Goal: Task Accomplishment & Management: Manage account settings

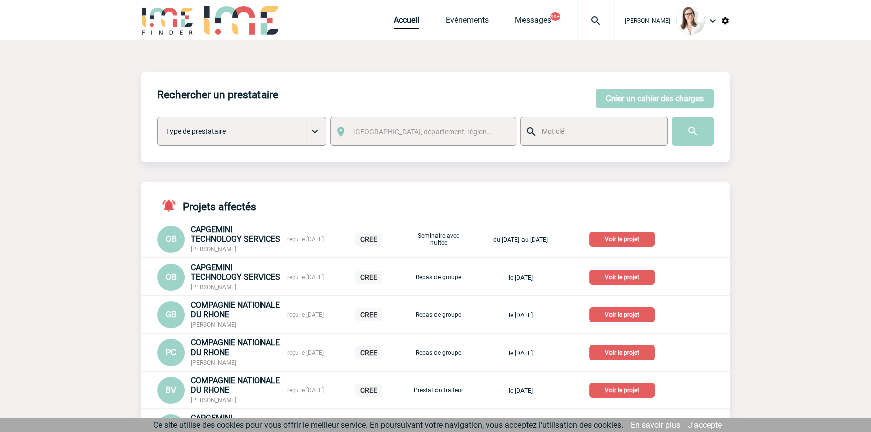
click at [579, 14] on div at bounding box center [595, 20] width 37 height 40
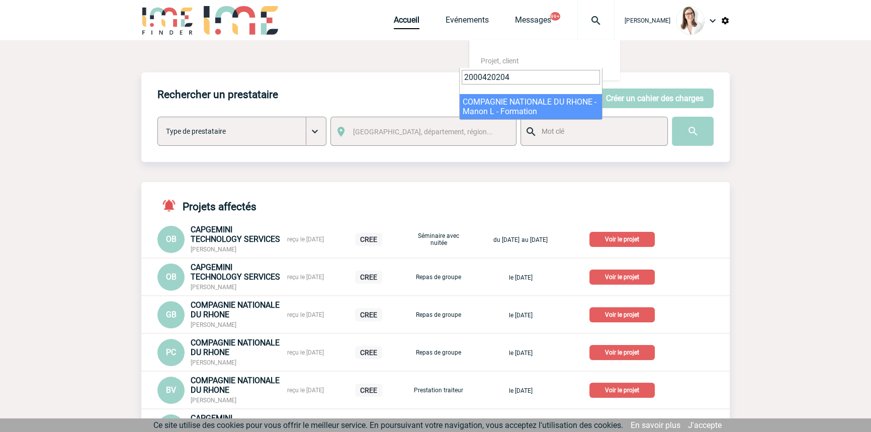
type input "2000420204"
drag, startPoint x: 502, startPoint y: 112, endPoint x: 497, endPoint y: 123, distance: 12.4
select select "19705"
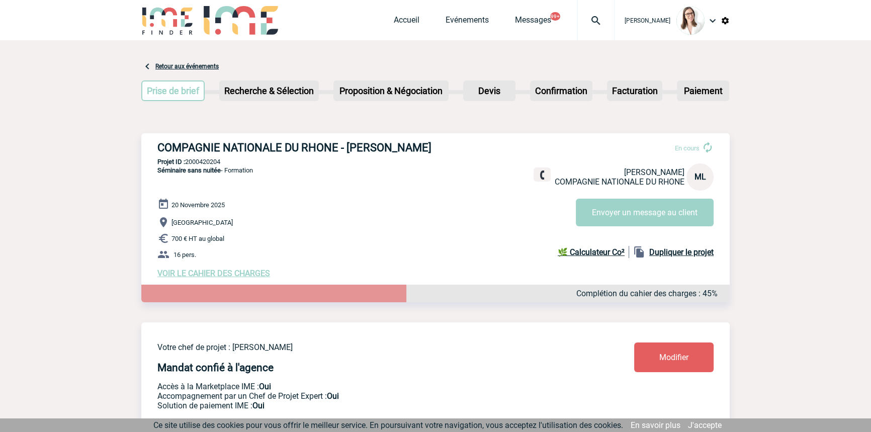
click at [577, 13] on div at bounding box center [595, 20] width 37 height 40
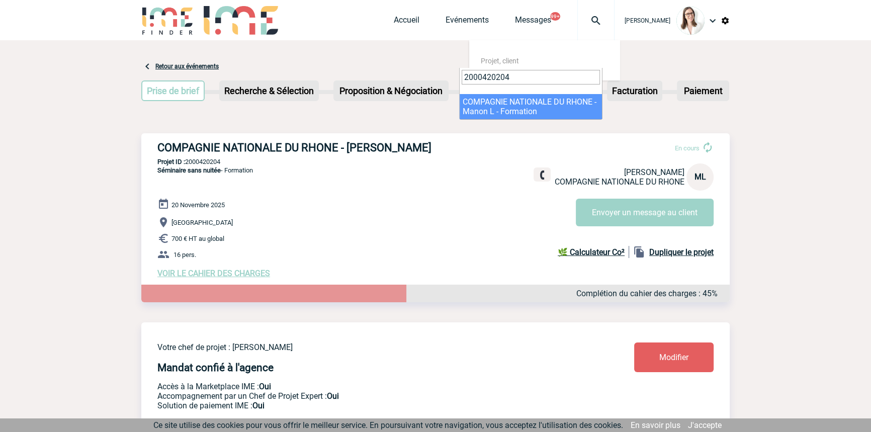
type input "2000420204"
select select "19705"
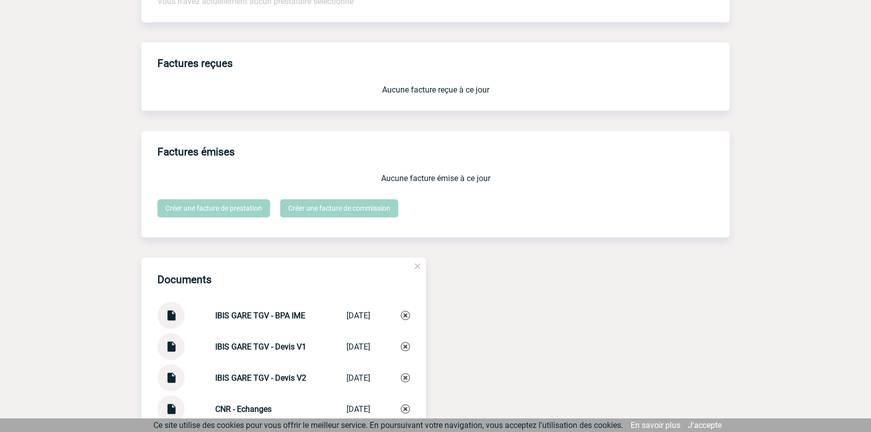
scroll to position [1063, 0]
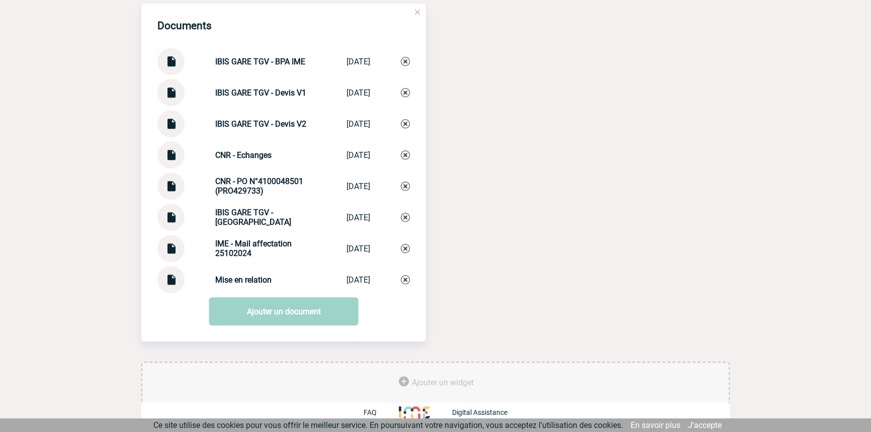
click at [171, 64] on img at bounding box center [170, 58] width 13 height 20
click at [166, 189] on img at bounding box center [170, 183] width 13 height 20
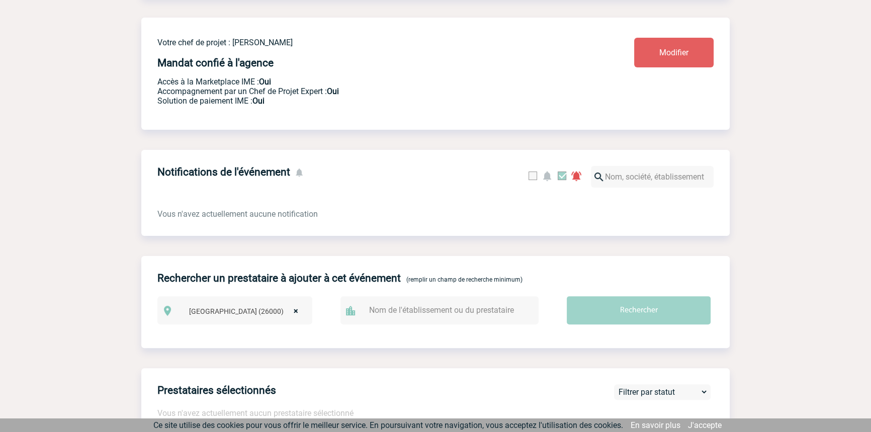
scroll to position [0, 0]
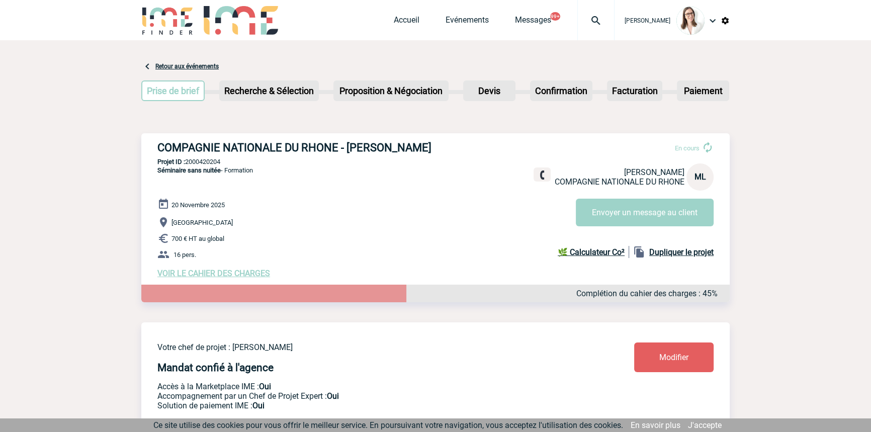
click at [592, 11] on div at bounding box center [595, 20] width 37 height 40
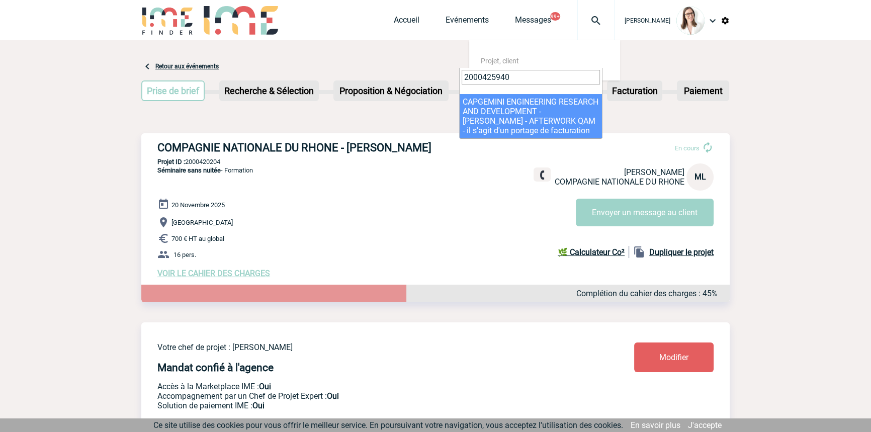
type input "2000425940"
select select "25441"
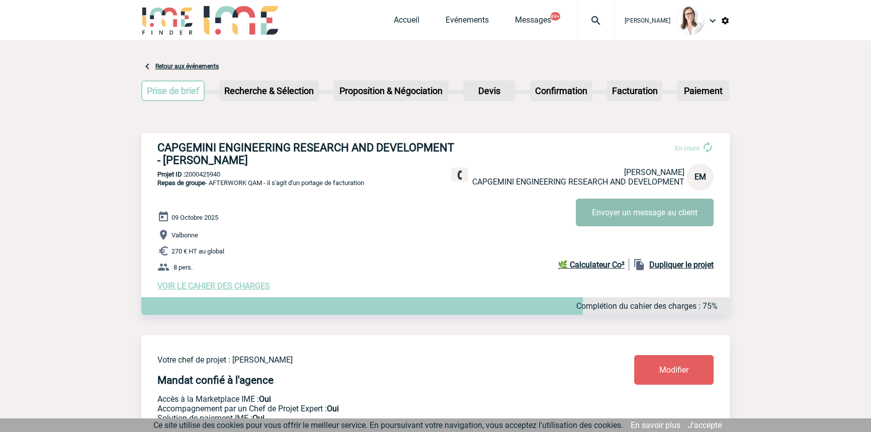
click at [602, 212] on button "Envoyer un message au client" at bounding box center [645, 213] width 138 height 28
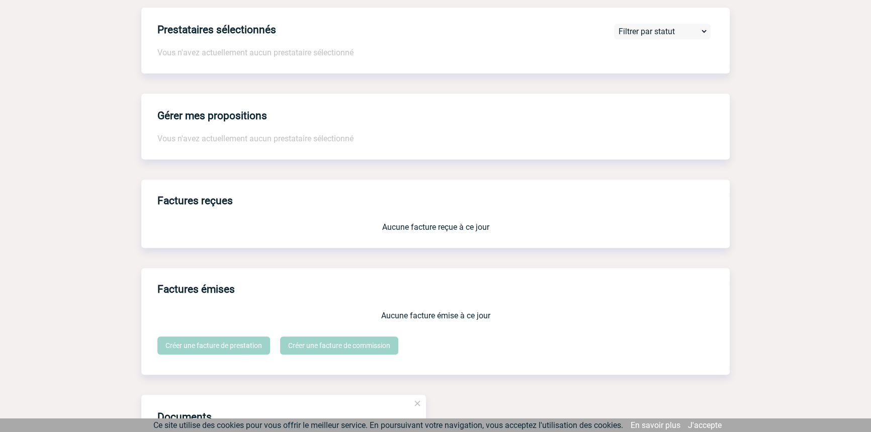
scroll to position [858, 0]
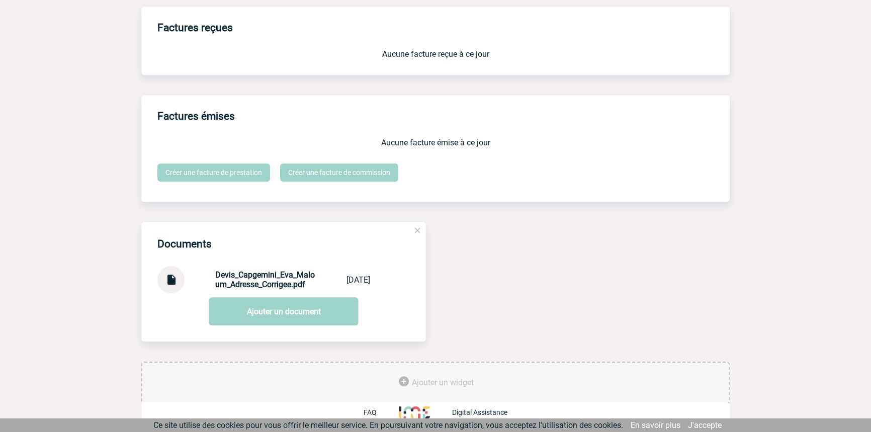
click at [168, 278] on img at bounding box center [170, 276] width 13 height 20
click at [170, 276] on img at bounding box center [170, 276] width 13 height 20
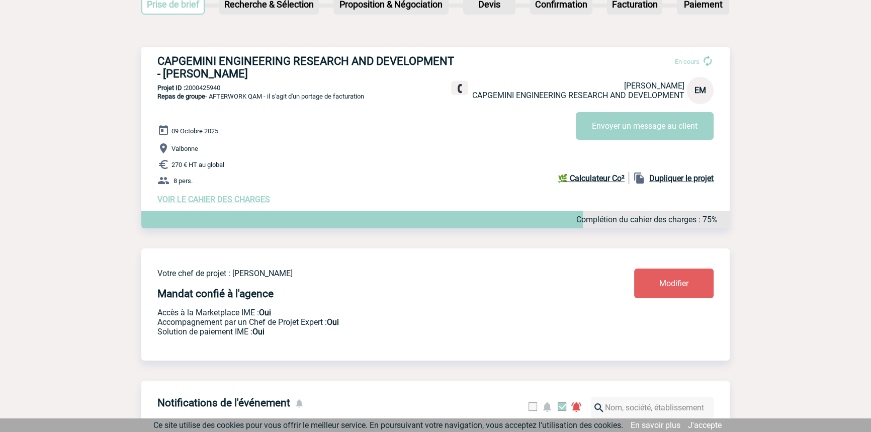
scroll to position [0, 0]
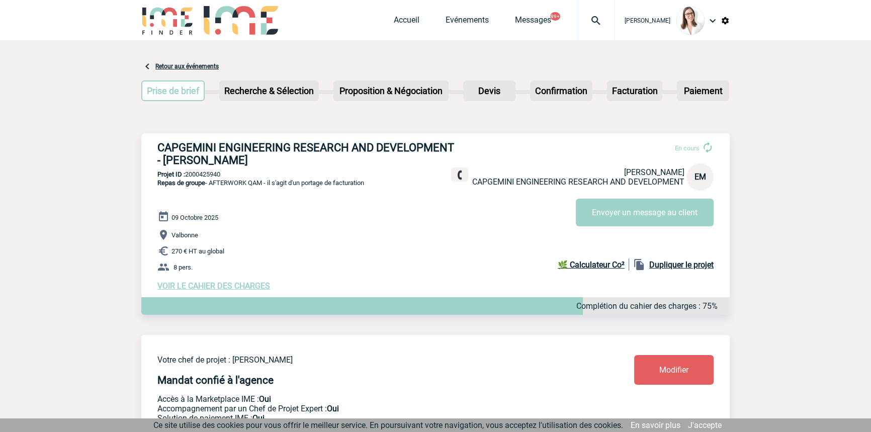
click at [578, 21] on img at bounding box center [596, 21] width 36 height 12
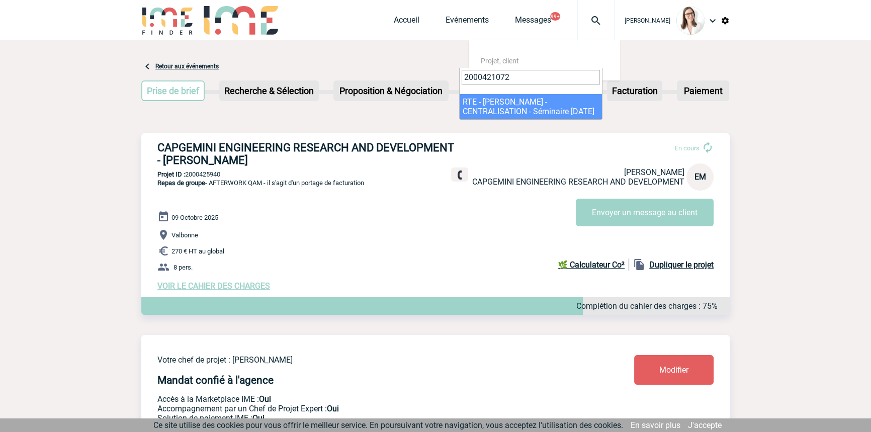
type input "2000421072"
select select "20573"
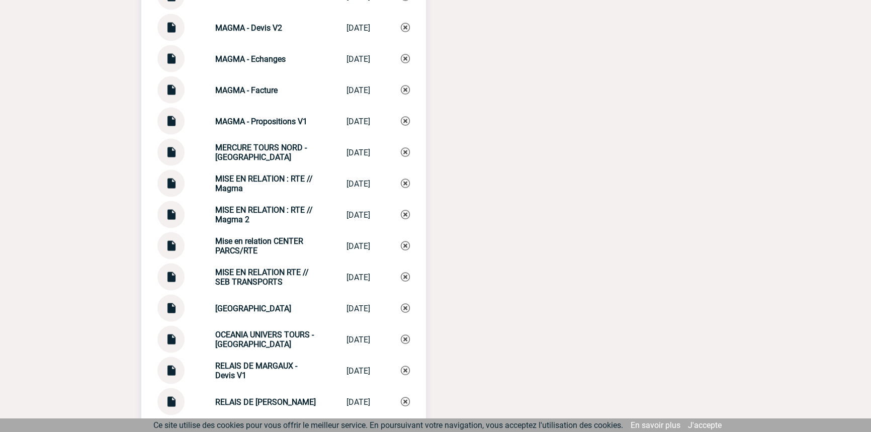
scroll to position [2591, 0]
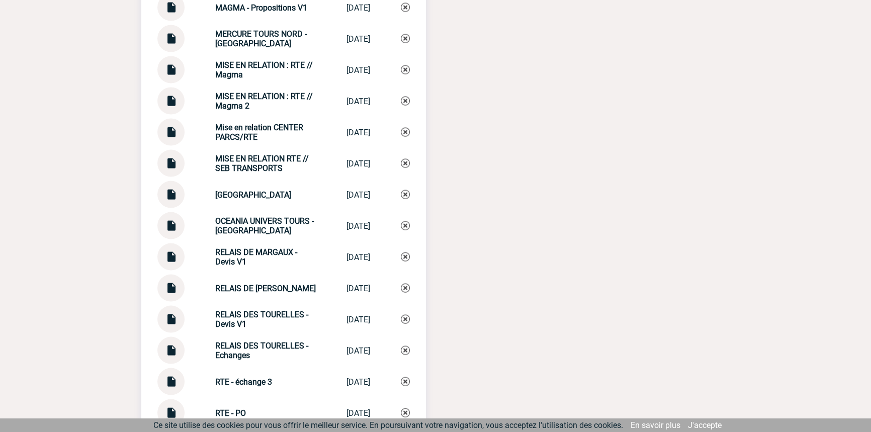
click at [252, 135] on strong "Mise en relation CENTER PARCS/RTE" at bounding box center [259, 132] width 88 height 19
click at [251, 135] on strong "Mise en relation CENTER PARCS/RTE" at bounding box center [259, 132] width 88 height 19
copy div "Mise en relation CENTER PARCS/RTE Mise en relatio..."
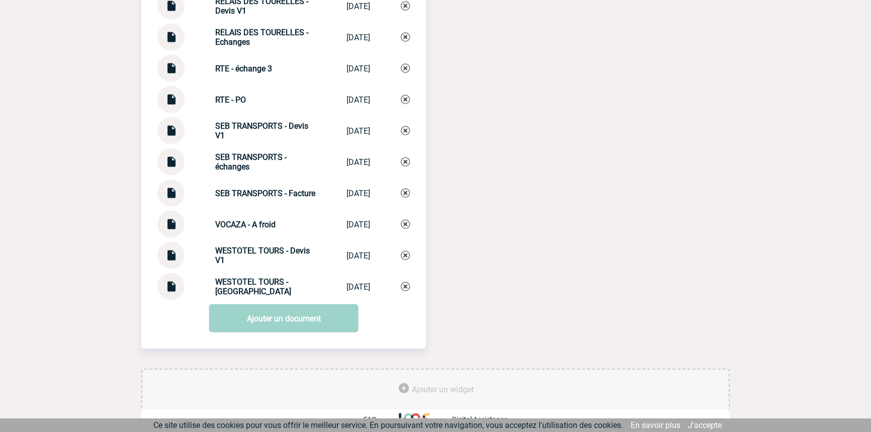
scroll to position [2915, 0]
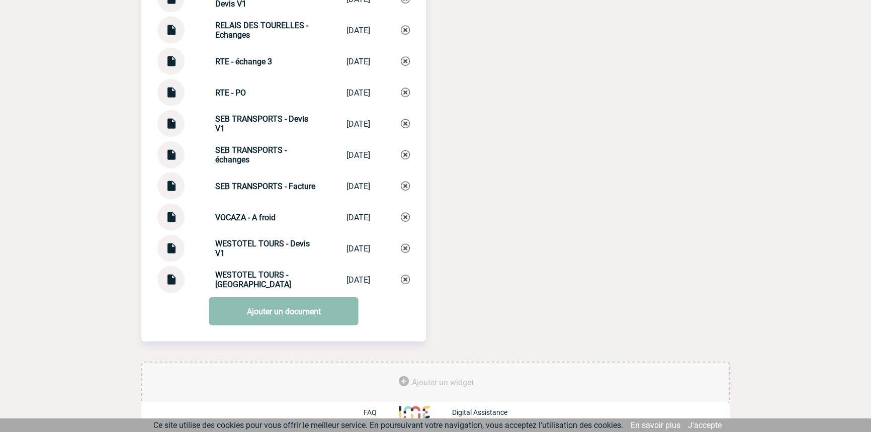
click at [276, 309] on link "Ajouter un document" at bounding box center [283, 311] width 149 height 28
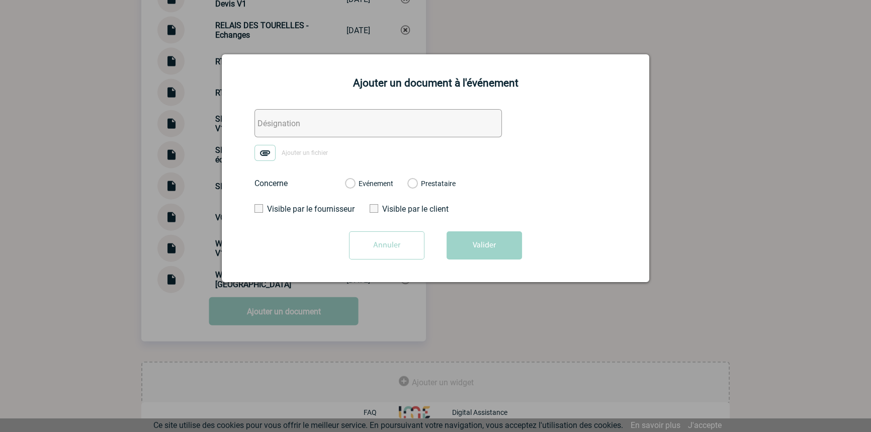
click at [291, 115] on input "text" at bounding box center [378, 123] width 247 height 28
paste input "Mise en relation CENTER PARCS/RTE"
type input "Mise en relation CENTER PARCS/RTE 2"
click at [269, 156] on img at bounding box center [265, 153] width 21 height 16
click at [0, 0] on input "Ajouter un fichier" at bounding box center [0, 0] width 0 height 0
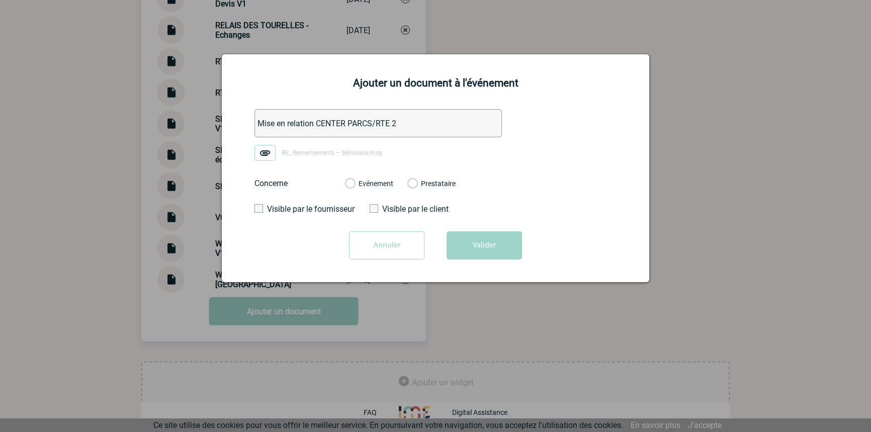
click at [355, 184] on label "Evénement" at bounding box center [350, 184] width 10 height 9
click at [0, 0] on input "Evénement" at bounding box center [0, 0] width 0 height 0
click at [482, 239] on button "Valider" at bounding box center [484, 245] width 75 height 28
